Goal: Use online tool/utility: Utilize a website feature to perform a specific function

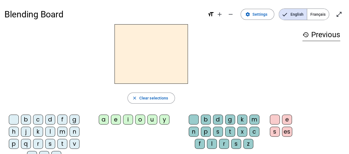
click at [205, 120] on div "b" at bounding box center [206, 120] width 10 height 10
click at [106, 119] on div "a" at bounding box center [104, 120] width 10 height 10
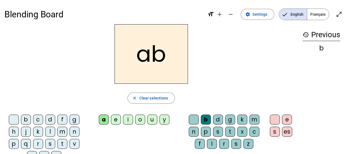
click at [206, 119] on div "b" at bounding box center [206, 120] width 10 height 10
click at [157, 96] on span "Clear selections" at bounding box center [153, 98] width 29 height 7
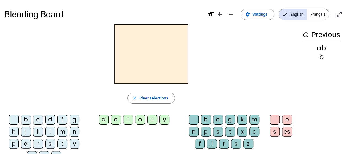
click at [107, 119] on div "a" at bounding box center [104, 120] width 10 height 10
click at [208, 121] on div "b" at bounding box center [206, 120] width 10 height 10
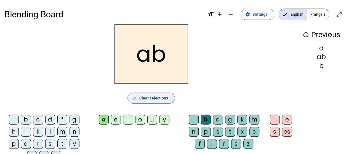
click at [155, 99] on span "Clear selections" at bounding box center [153, 98] width 29 height 7
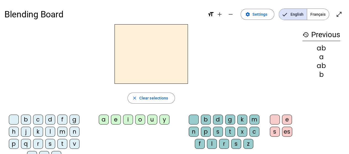
click at [207, 118] on div "b" at bounding box center [206, 120] width 10 height 10
click at [103, 120] on div "a" at bounding box center [104, 120] width 10 height 10
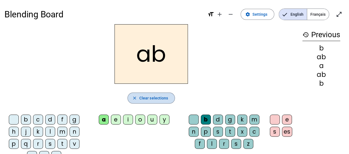
click at [155, 99] on span "Clear selections" at bounding box center [153, 98] width 29 height 7
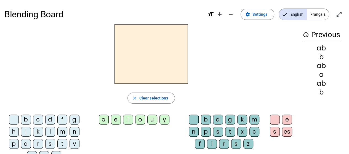
click at [27, 120] on div "b" at bounding box center [26, 120] width 10 height 10
click at [104, 120] on div "a" at bounding box center [104, 120] width 10 height 10
